Goal: Task Accomplishment & Management: Use online tool/utility

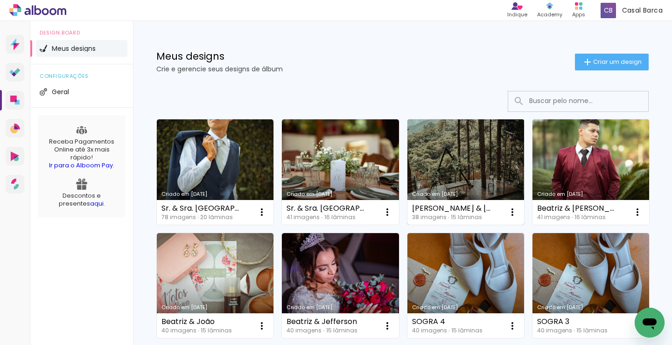
click at [478, 189] on link "Criado em [DATE]" at bounding box center [465, 171] width 117 height 105
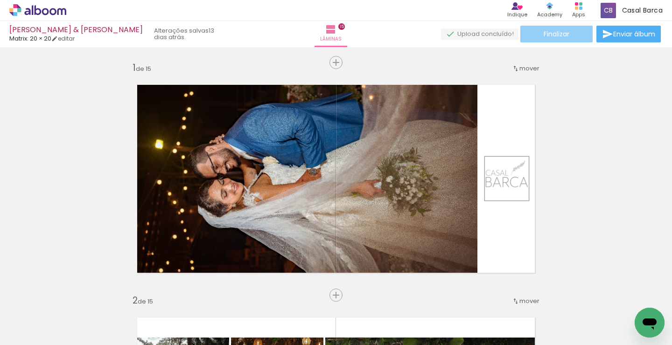
click at [572, 35] on paper-button "Finalizar" at bounding box center [556, 34] width 72 height 17
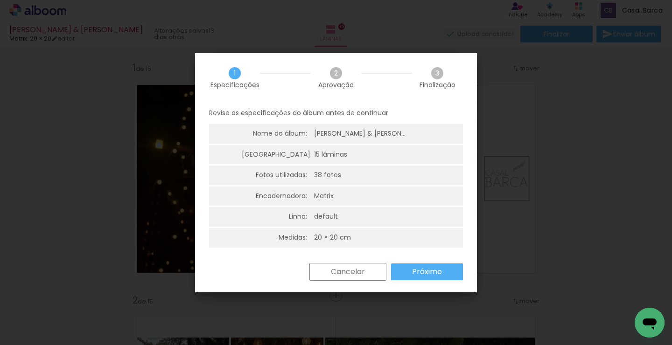
click at [0, 0] on slot "Próximo" at bounding box center [0, 0] width 0 height 0
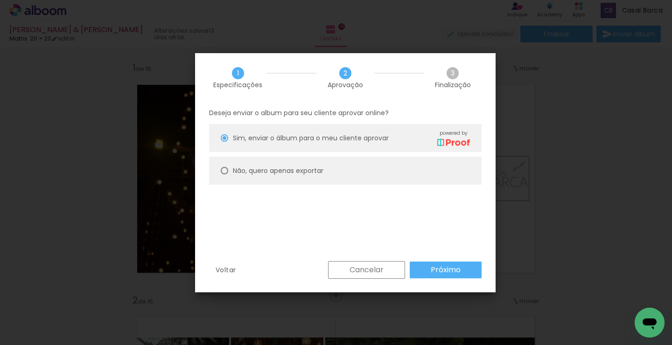
click at [0, 0] on slot "Próximo" at bounding box center [0, 0] width 0 height 0
